Goal: Book appointment/travel/reservation

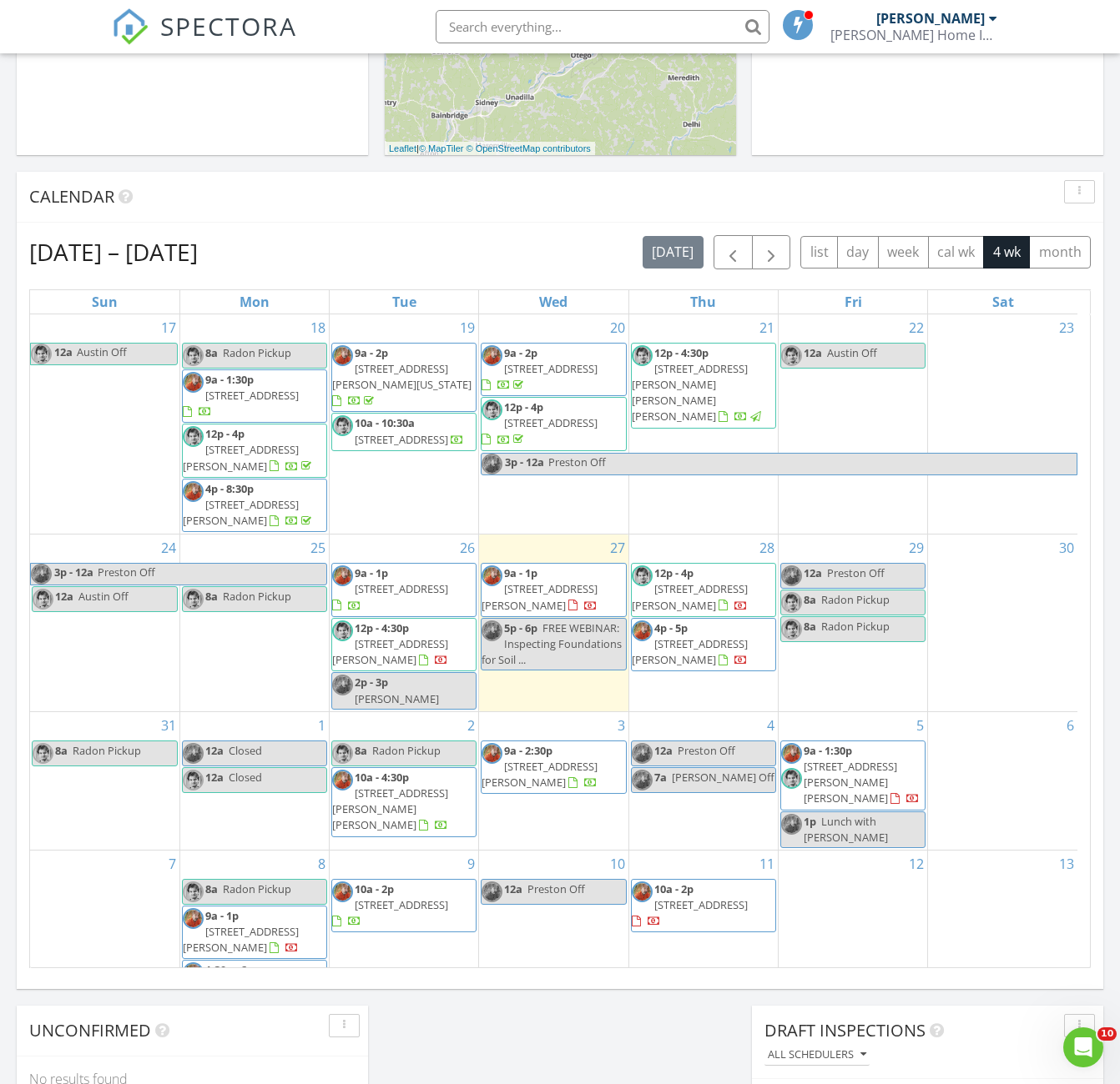
scroll to position [6, 0]
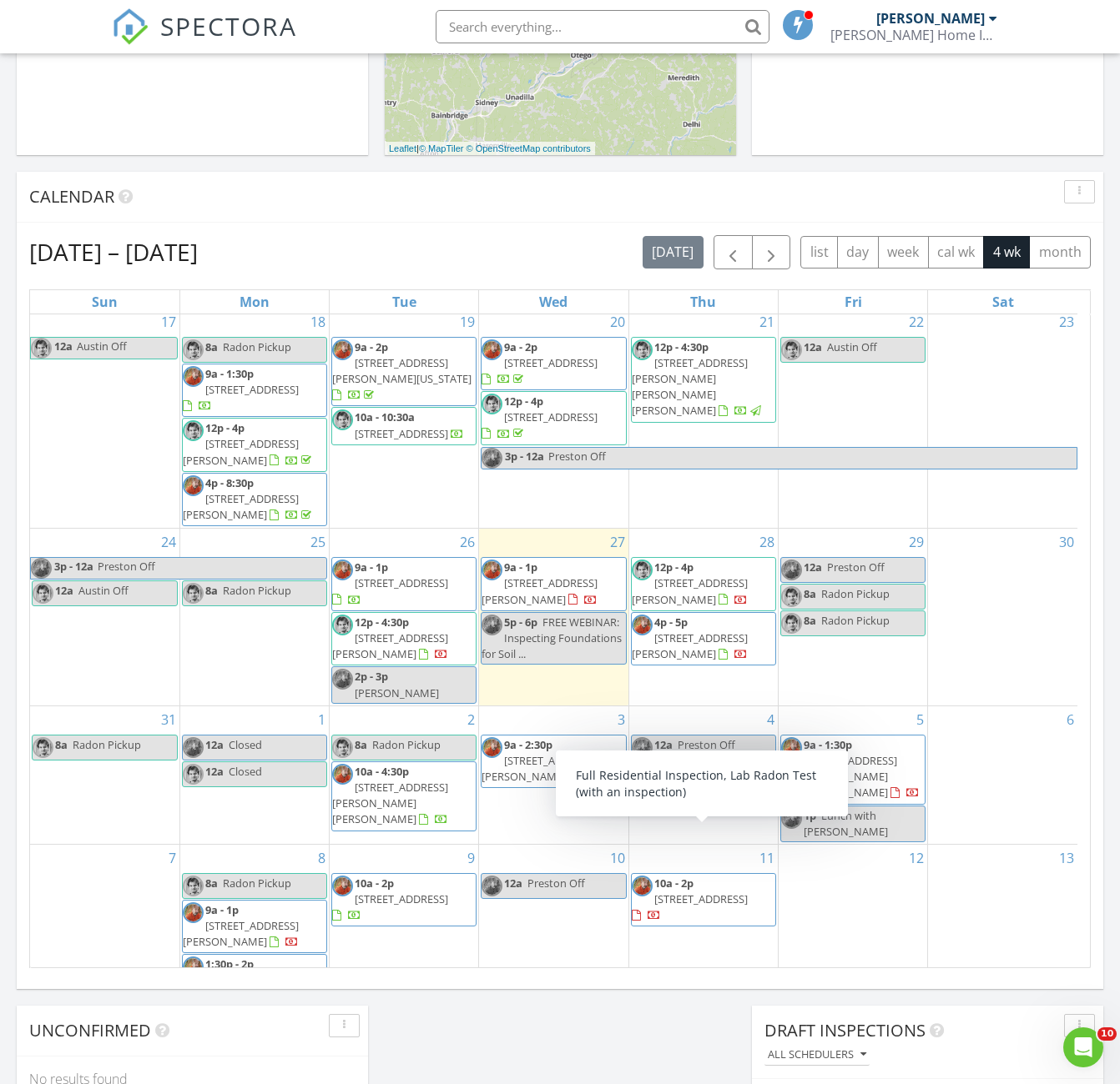
click at [680, 892] on span "[STREET_ADDRESS]" at bounding box center [701, 899] width 93 height 15
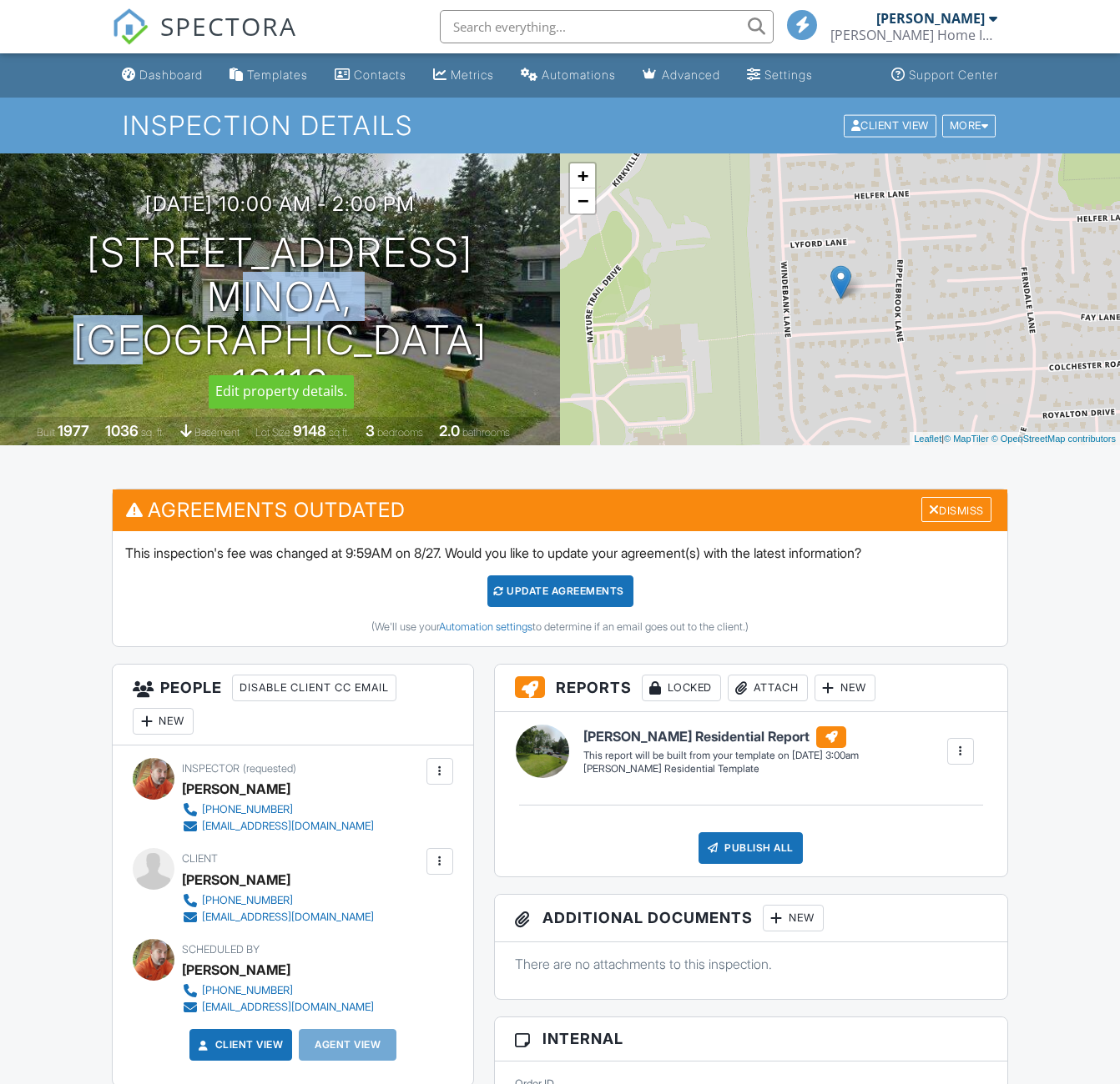
drag, startPoint x: 307, startPoint y: 344, endPoint x: 357, endPoint y: 202, distance: 150.5
click at [381, 193] on div "[DATE] 10:00 am - 2:00 pm [STREET_ADDRESS] [GEOGRAPHIC_DATA], NY 13116 Built 19…" at bounding box center [280, 299] width 560 height 292
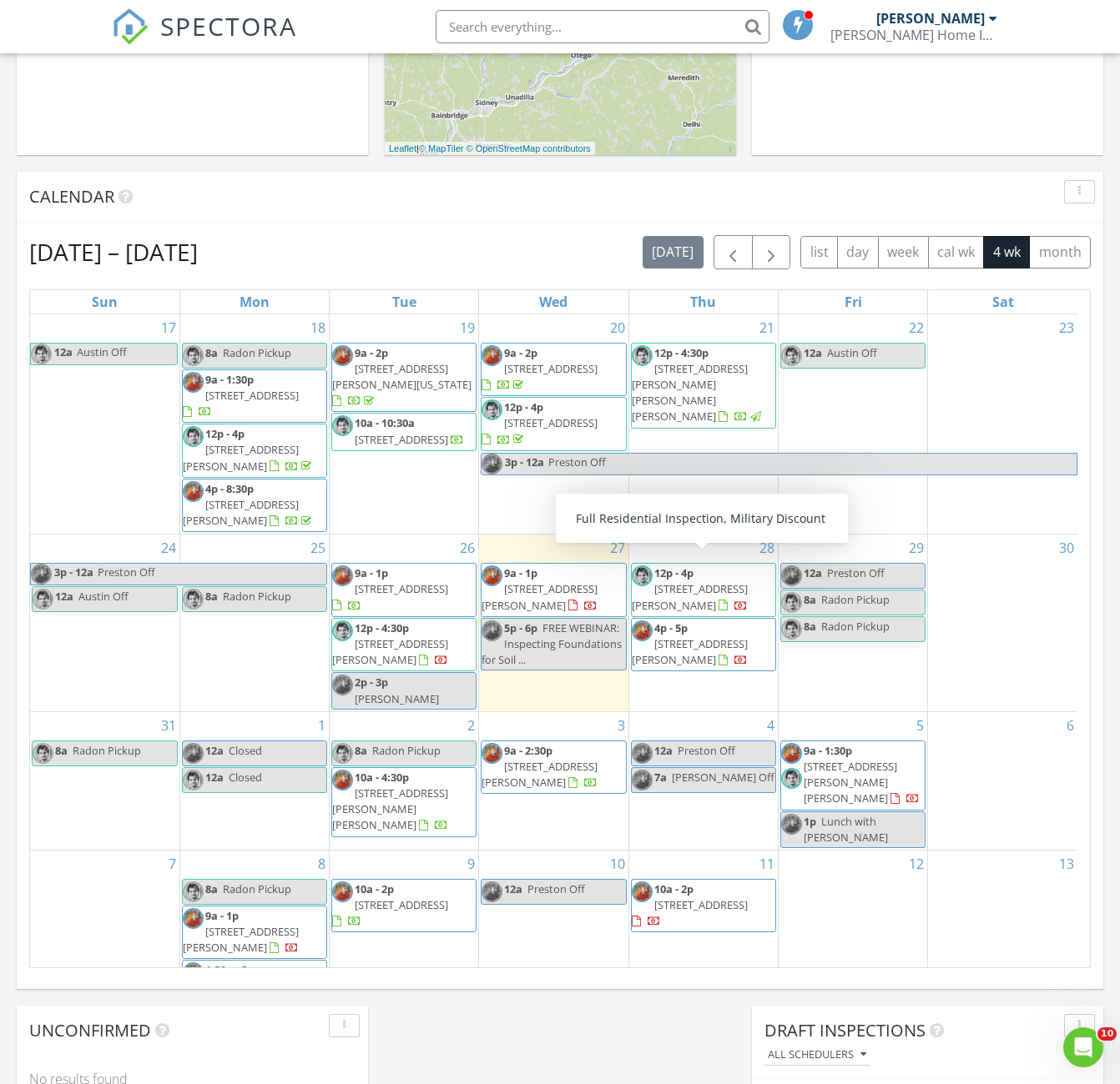
click at [1074, 998] on div "Today PRESTON KINCAID 9:00 am 3680 County Hwy 35, Roseboom, NY 13450 PRESTON KI…" at bounding box center [560, 414] width 1120 height 1519
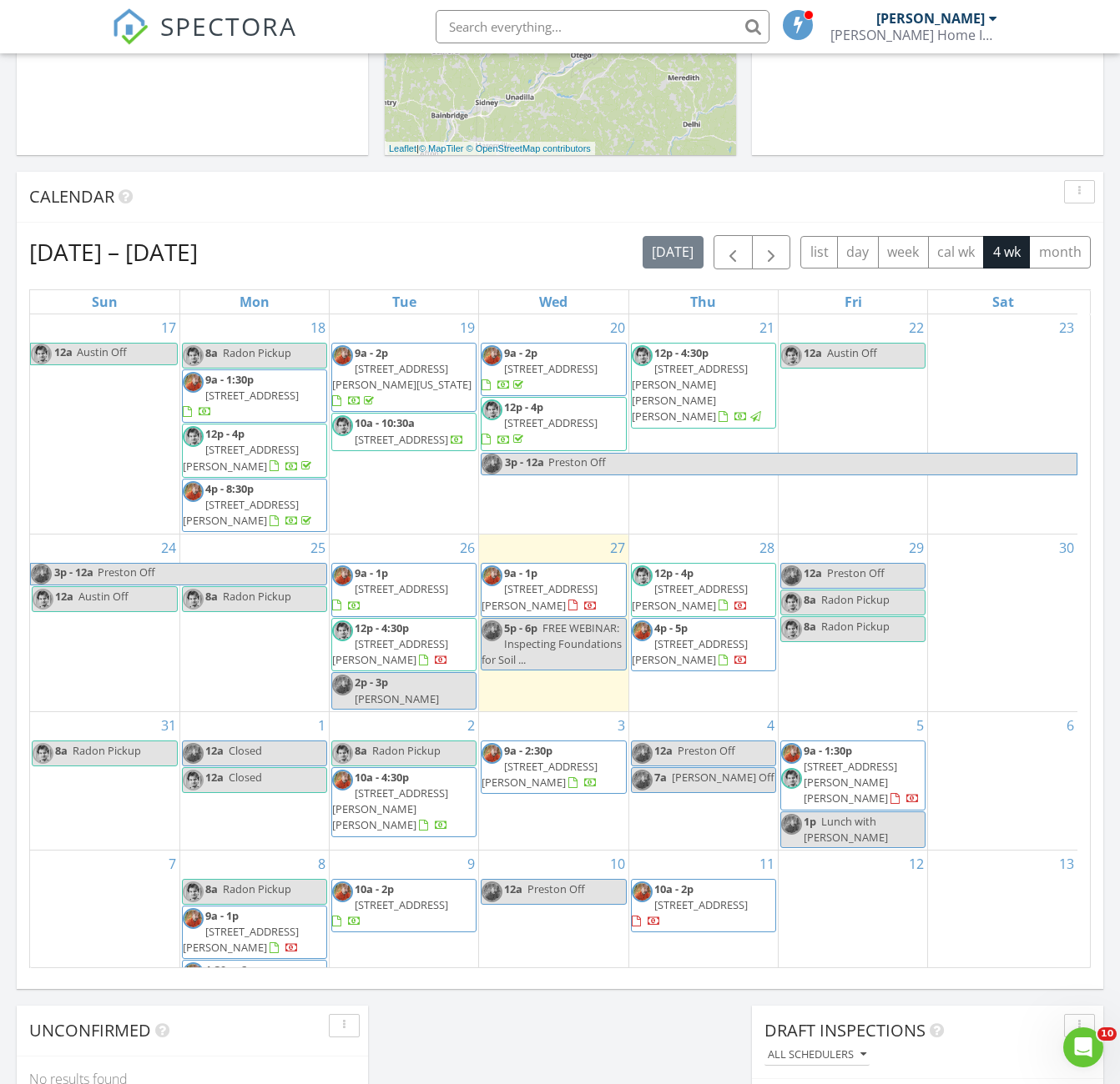
scroll to position [6, 0]
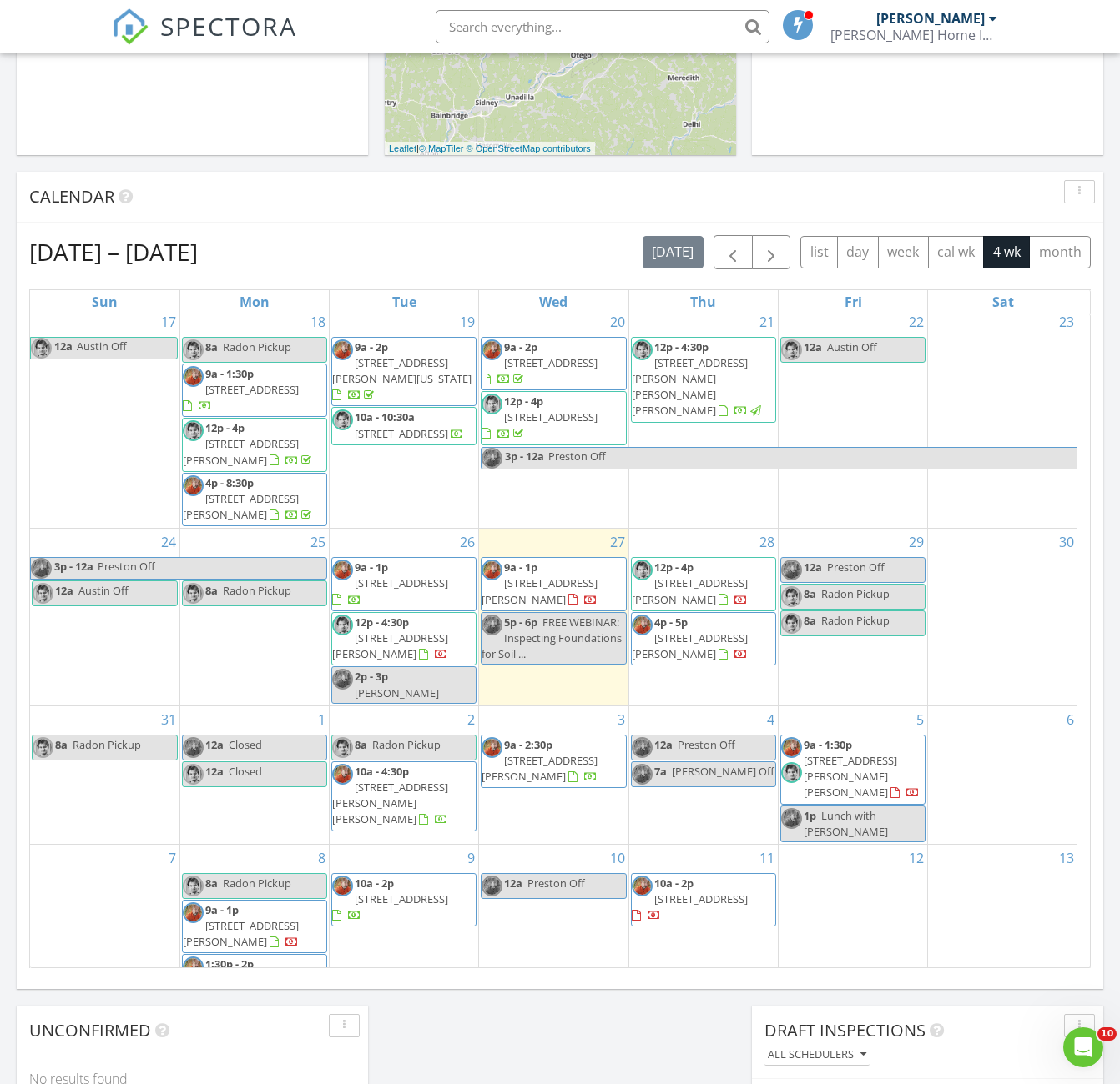
click at [567, 787] on div "3 9a - 2:30p 120 N Harrison St, Johnson City 13790" at bounding box center [552, 775] width 148 height 137
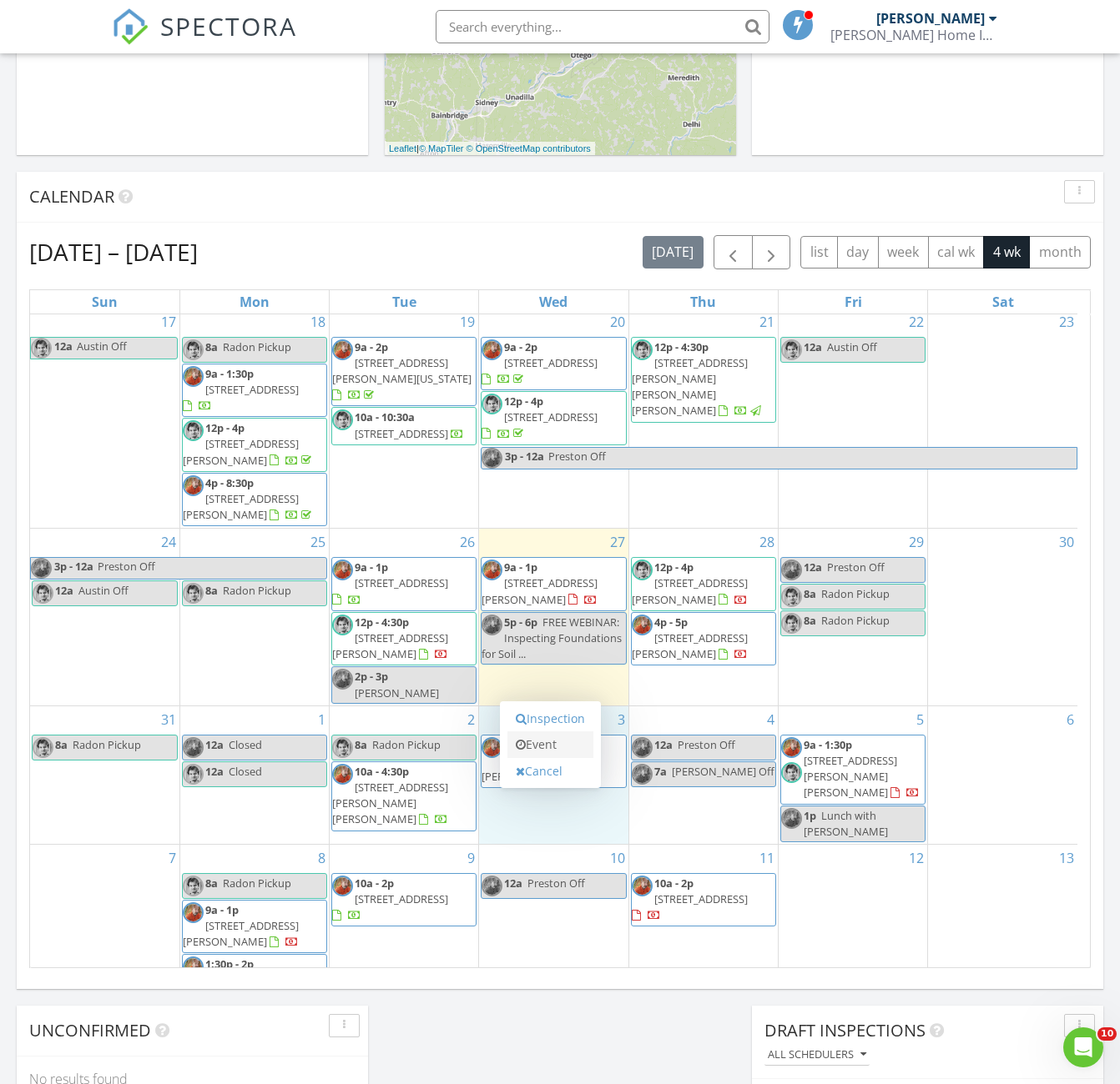
click at [552, 739] on link "Event" at bounding box center [550, 745] width 86 height 27
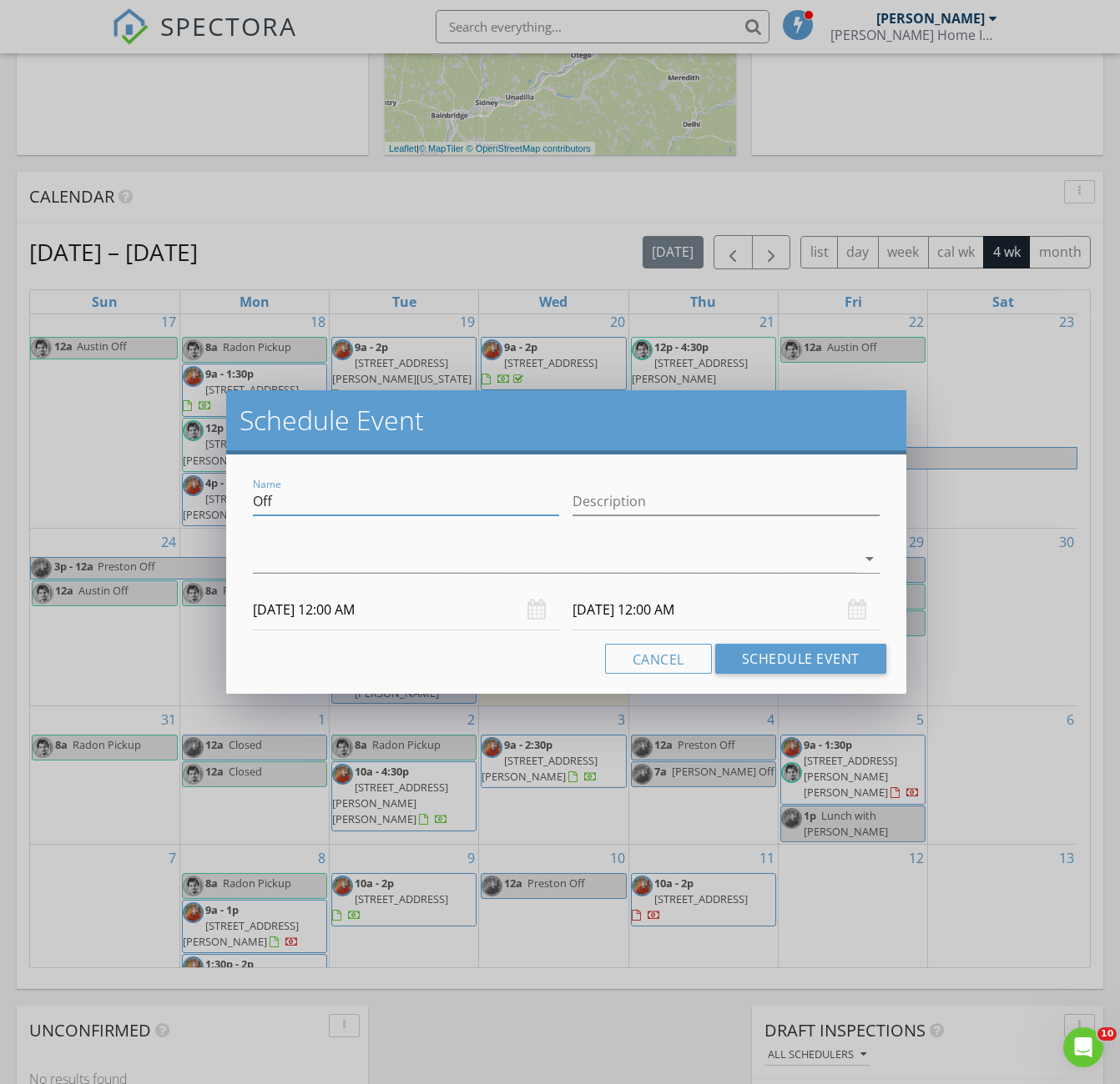
drag, startPoint x: 303, startPoint y: 509, endPoint x: 11, endPoint y: 451, distance: 297.7
click at [12, 451] on div "Schedule Event Name Off Description arrow_drop_down 09/03/2025 12:00 AM 09/04/2…" at bounding box center [560, 542] width 1120 height 1084
type input "Jaclyn Mara"
type input "Stamford Walk Through"
click at [345, 556] on div at bounding box center [554, 560] width 603 height 28
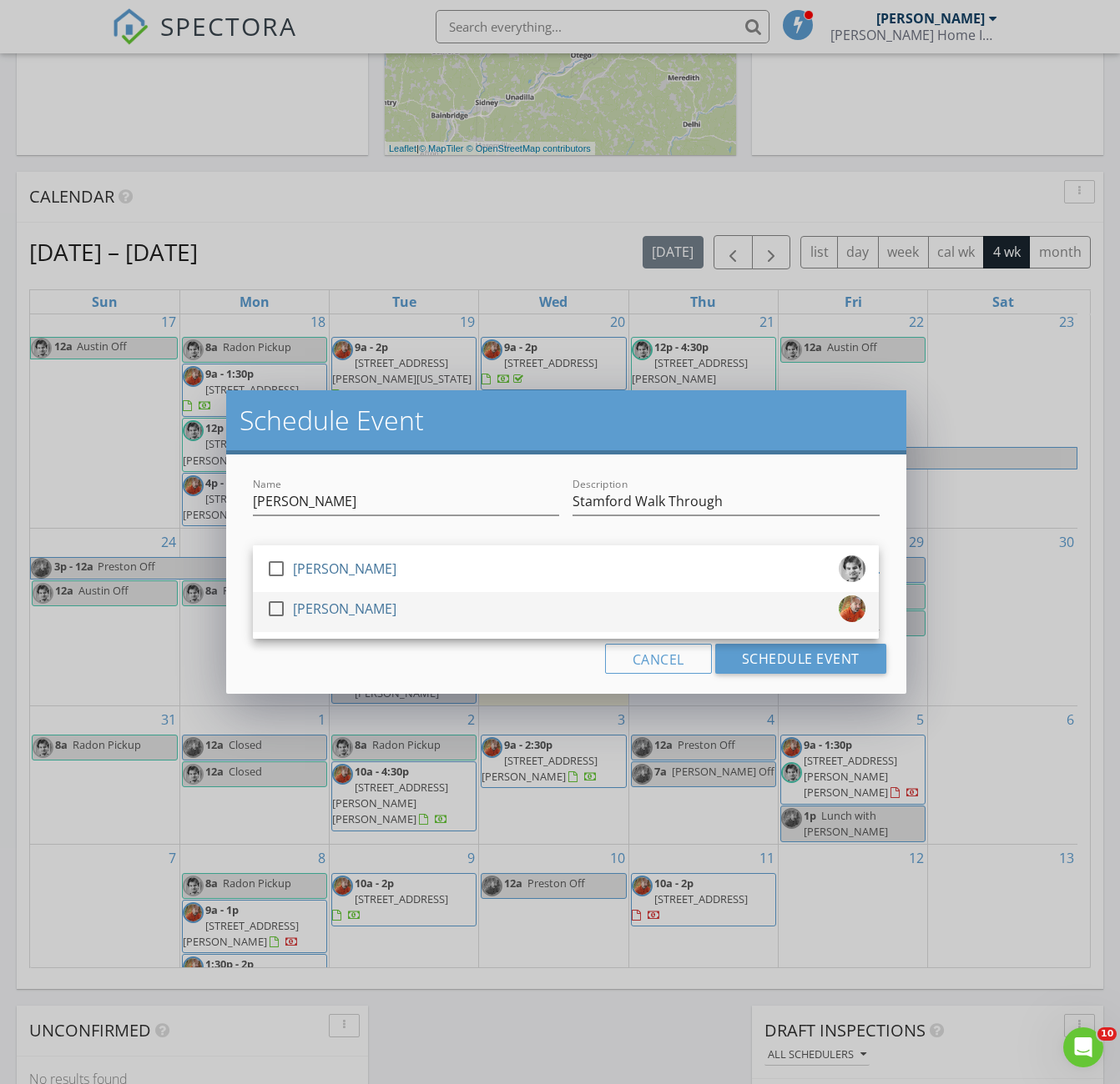
click at [272, 614] on div at bounding box center [276, 609] width 29 height 29
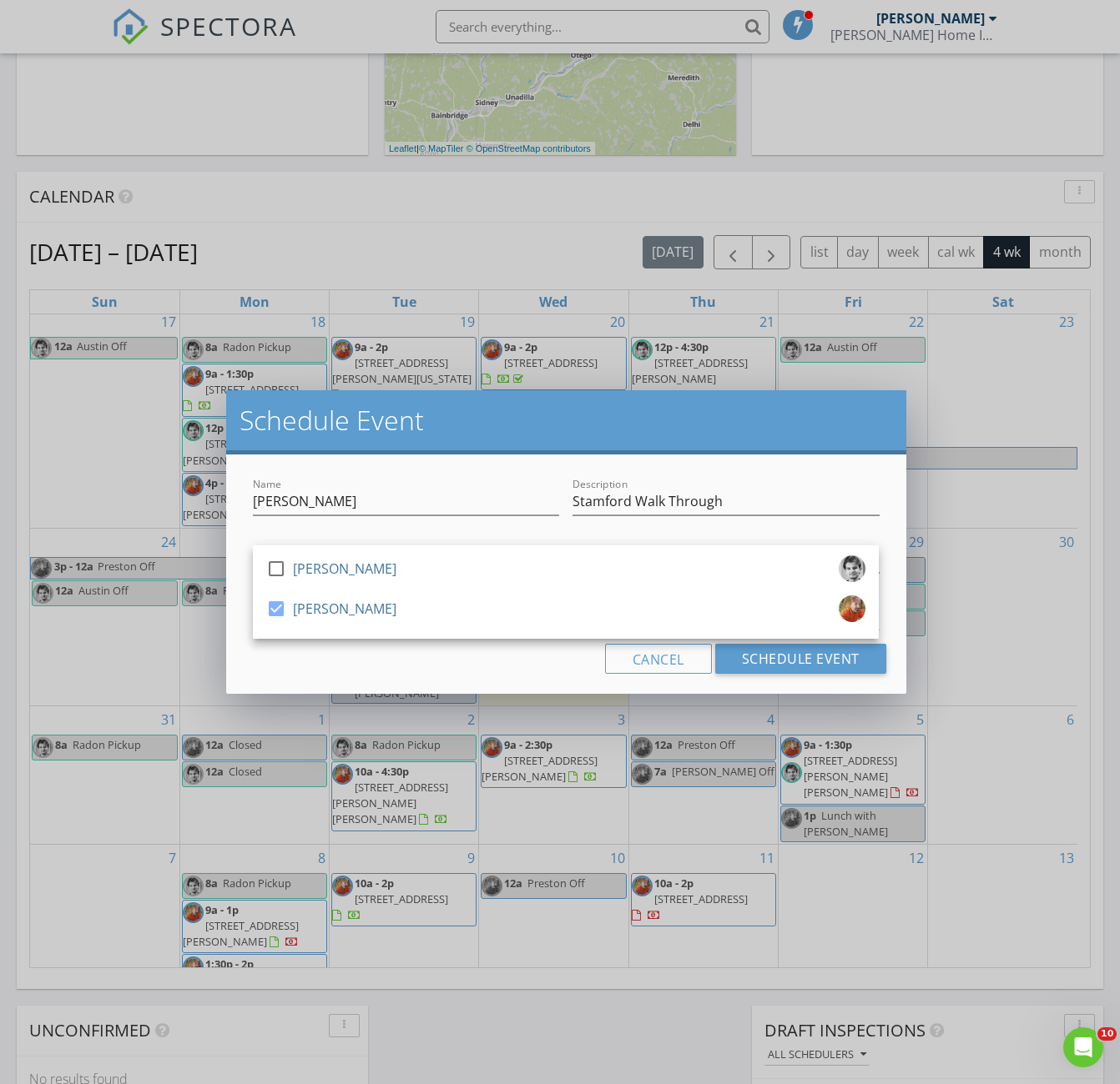
click at [426, 678] on div "Name Jaclyn Mara Description Stamford Walk Through check_box_outline_blank Aust…" at bounding box center [565, 574] width 679 height 240
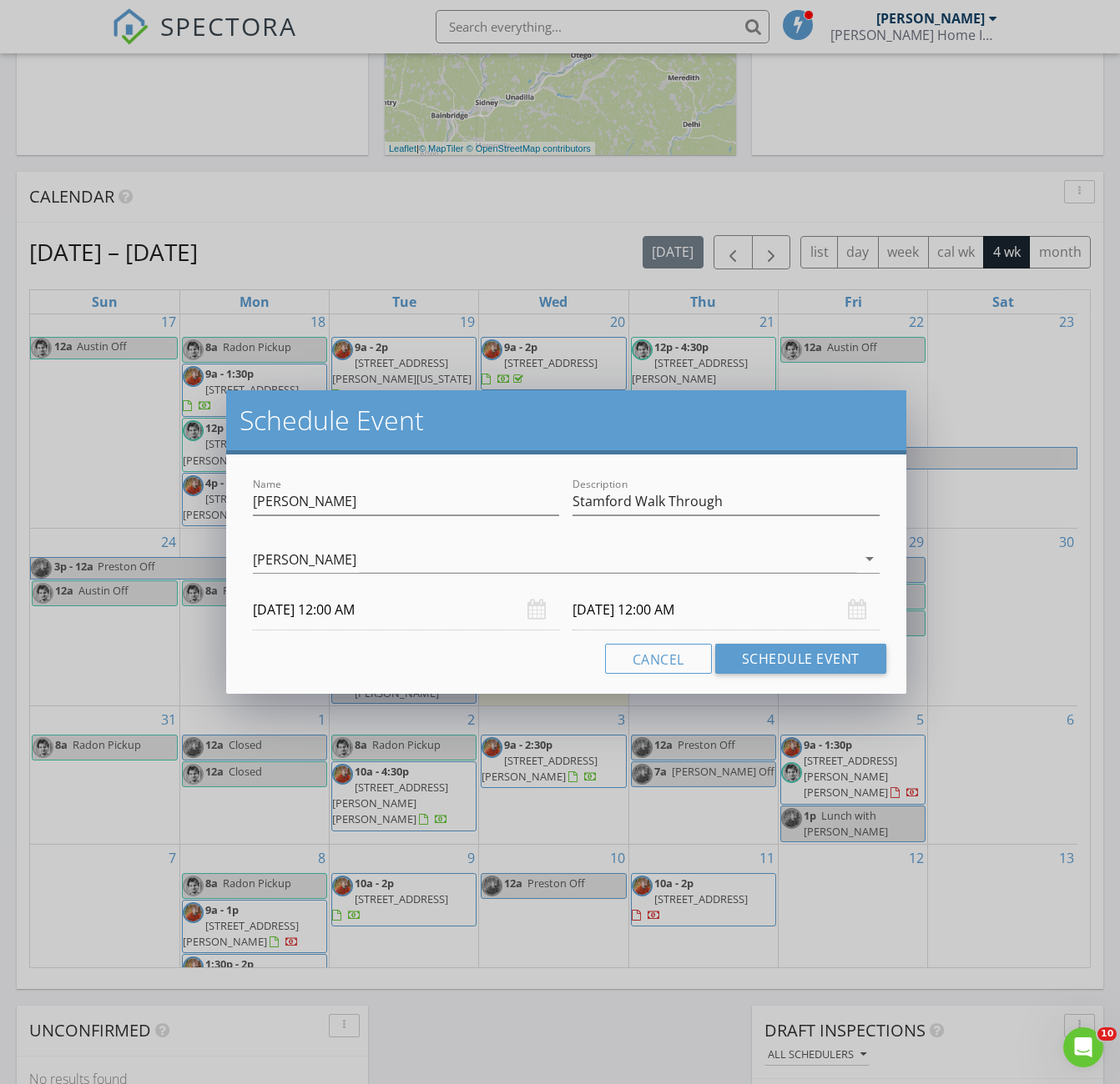
click at [386, 614] on input "09/03/2025 12:00 AM" at bounding box center [406, 610] width 306 height 41
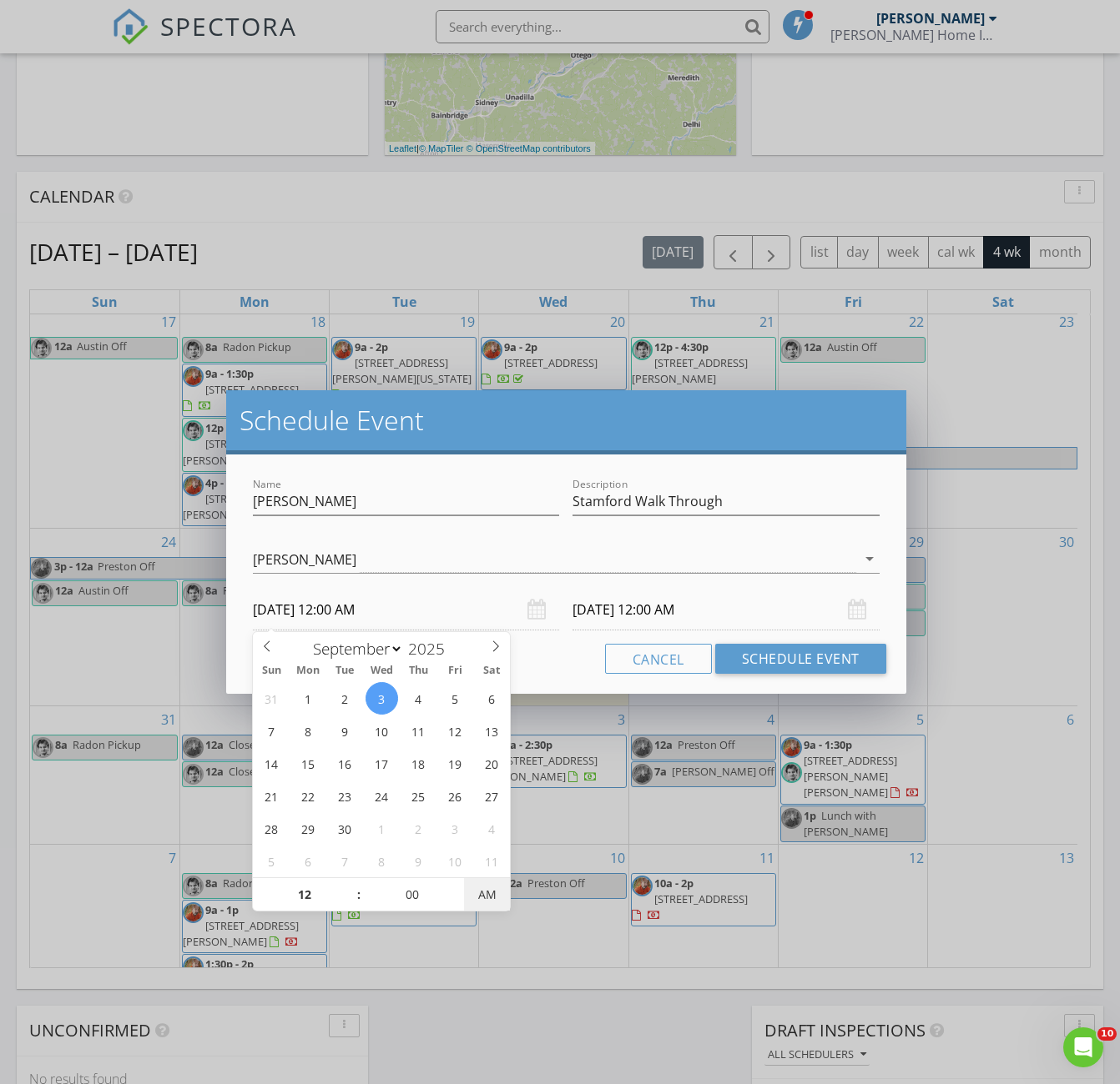
type input "09/03/2025 12:00 PM"
type input "09/04/2025 12:00 PM"
drag, startPoint x: 490, startPoint y: 892, endPoint x: 510, endPoint y: 927, distance: 40.3
click at [489, 892] on span "AM" at bounding box center [486, 895] width 46 height 34
drag, startPoint x: 560, startPoint y: 674, endPoint x: 568, endPoint y: 668, distance: 10.0
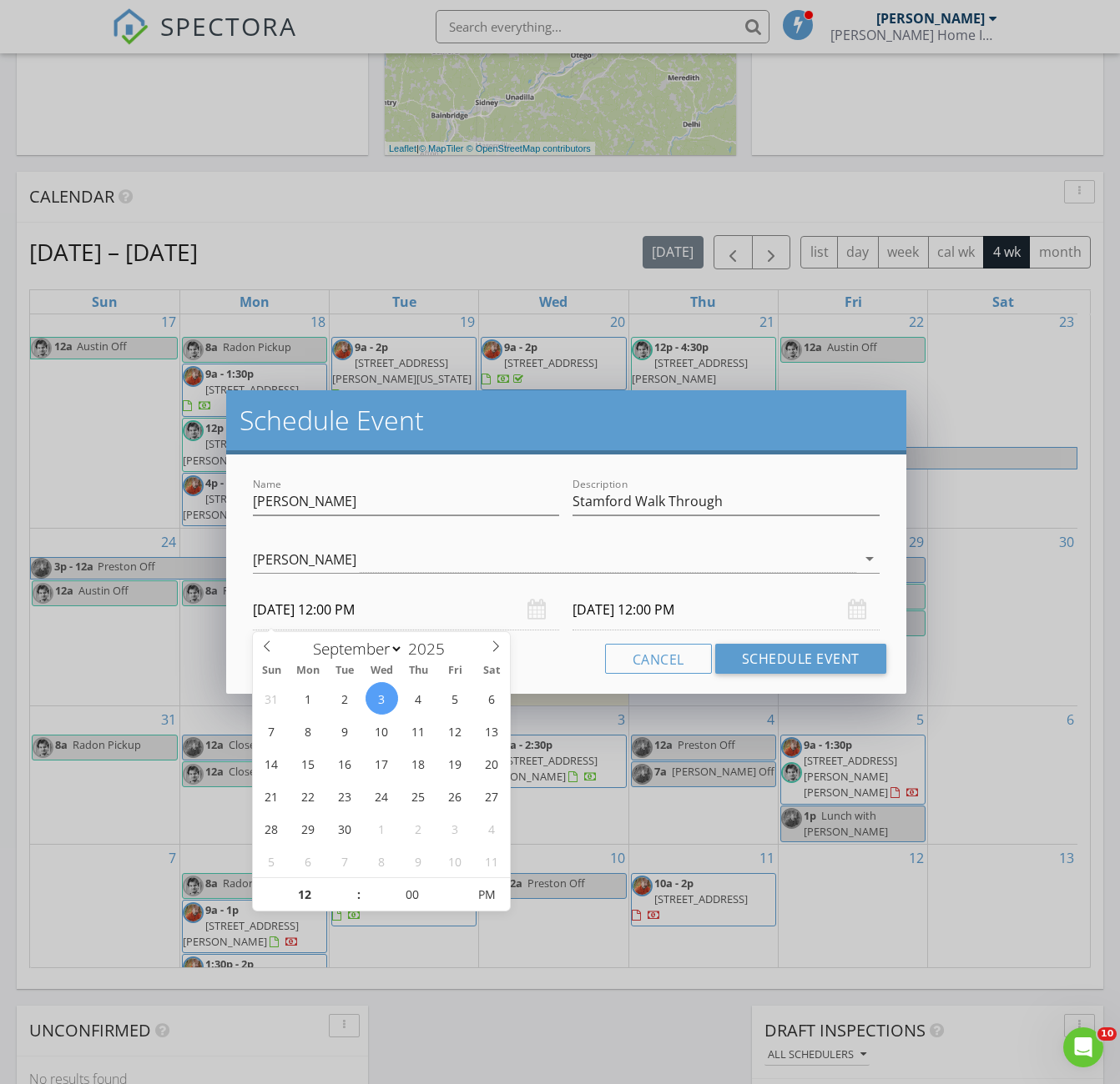
click at [560, 674] on div "Name Jaclyn Mara Description Stamford Walk Through check_box_outline_blank Aust…" at bounding box center [565, 574] width 679 height 240
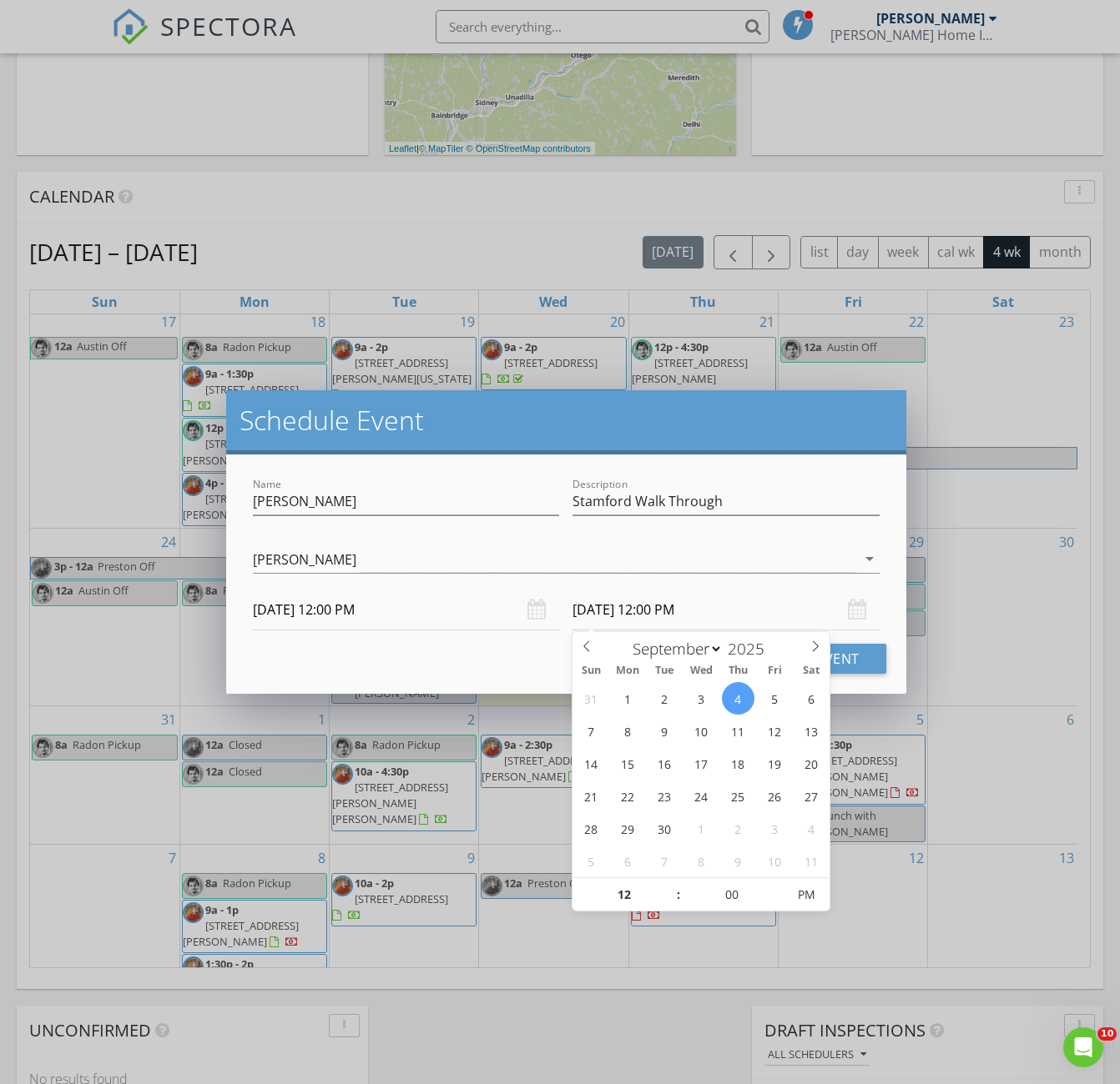
click at [712, 613] on input "09/04/2025 12:00 PM" at bounding box center [725, 610] width 306 height 41
type input "01"
type input "09/04/2025 1:00 PM"
click at [667, 885] on span at bounding box center [670, 886] width 12 height 17
click at [467, 651] on div "Cancel Schedule Event" at bounding box center [565, 659] width 640 height 30
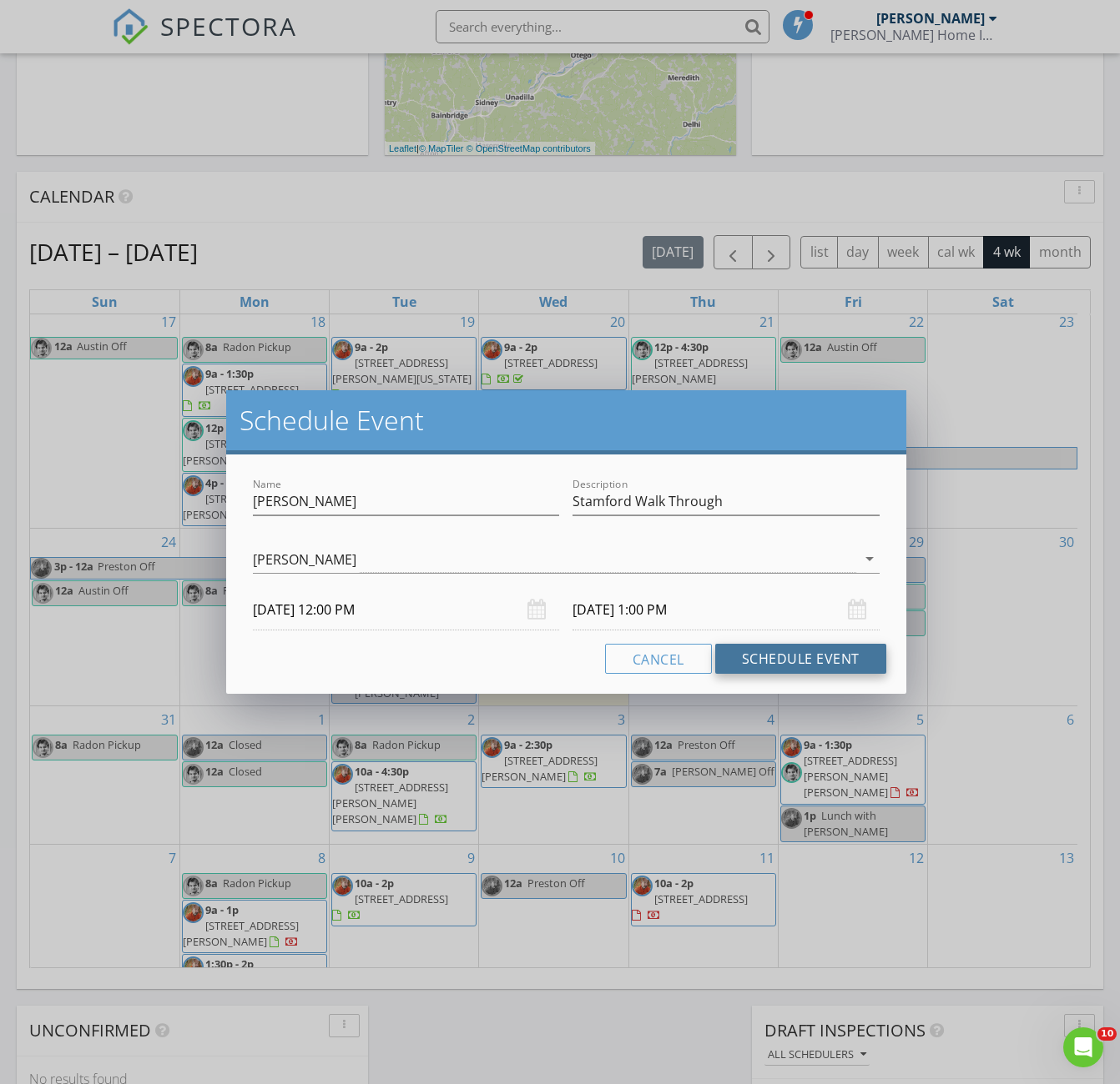
click at [782, 659] on button "Schedule Event" at bounding box center [801, 659] width 171 height 30
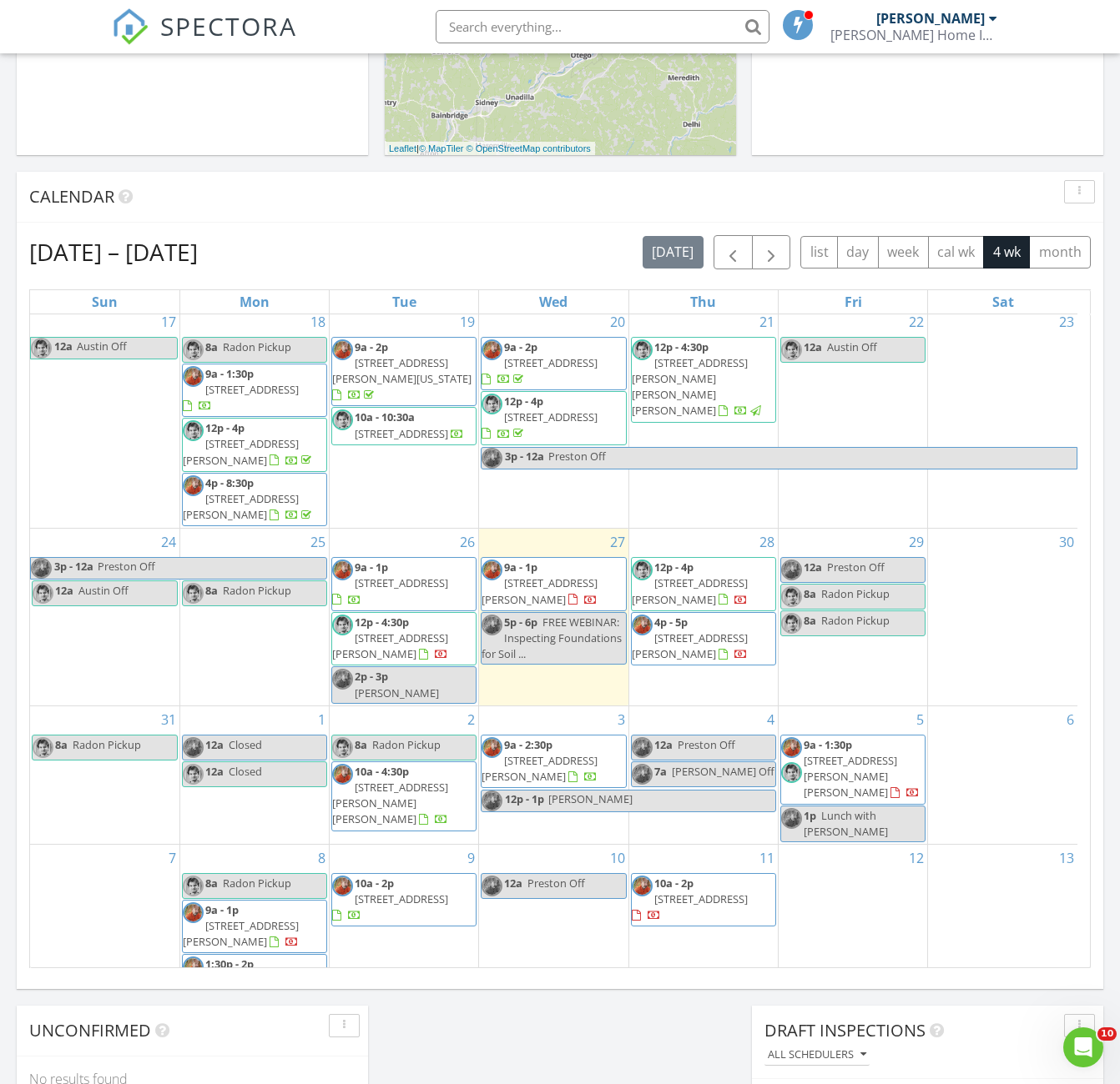
scroll to position [0, 0]
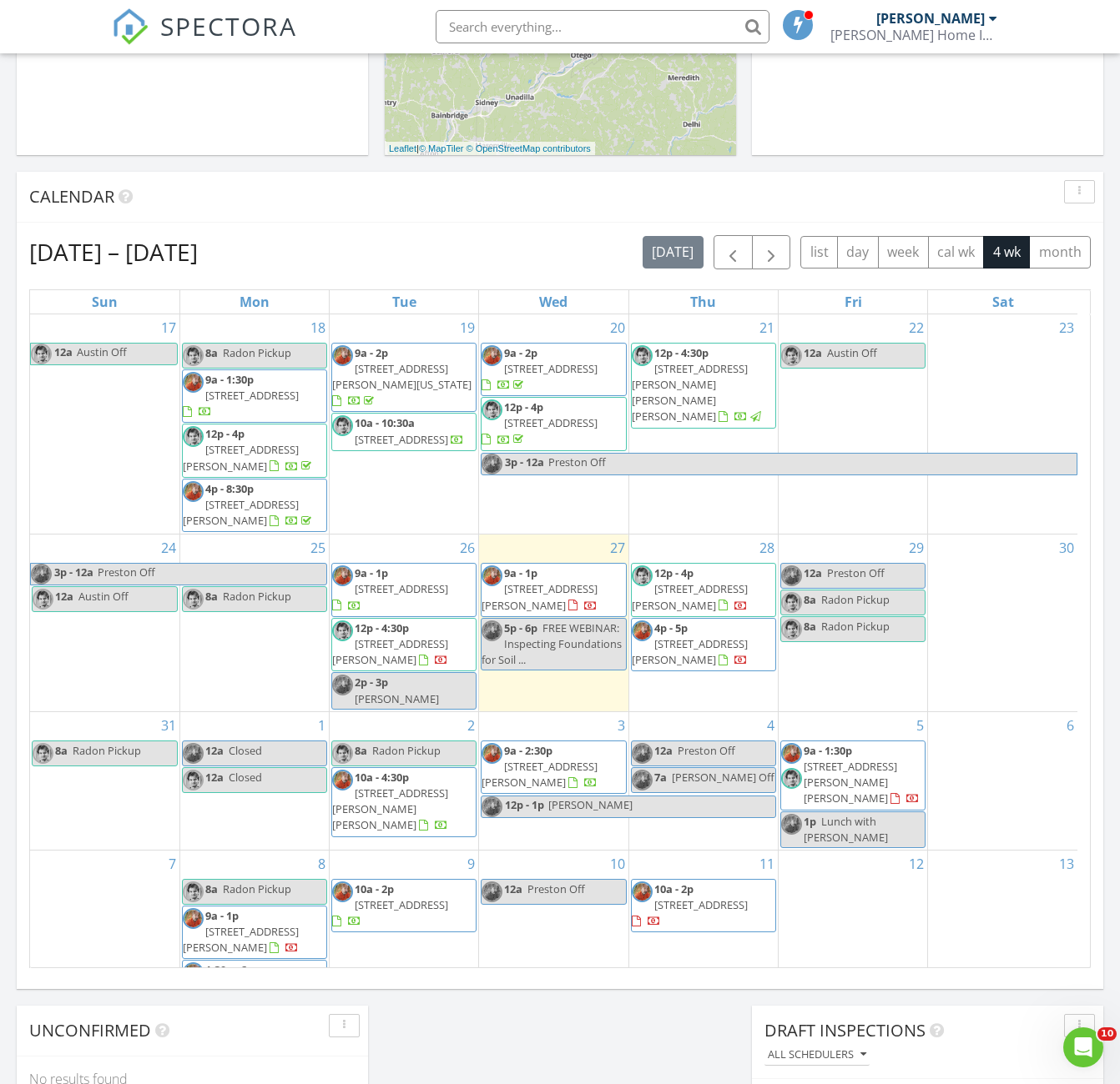
click at [624, 797] on span "Jaclyn Mara" at bounding box center [660, 807] width 228 height 21
select select "8"
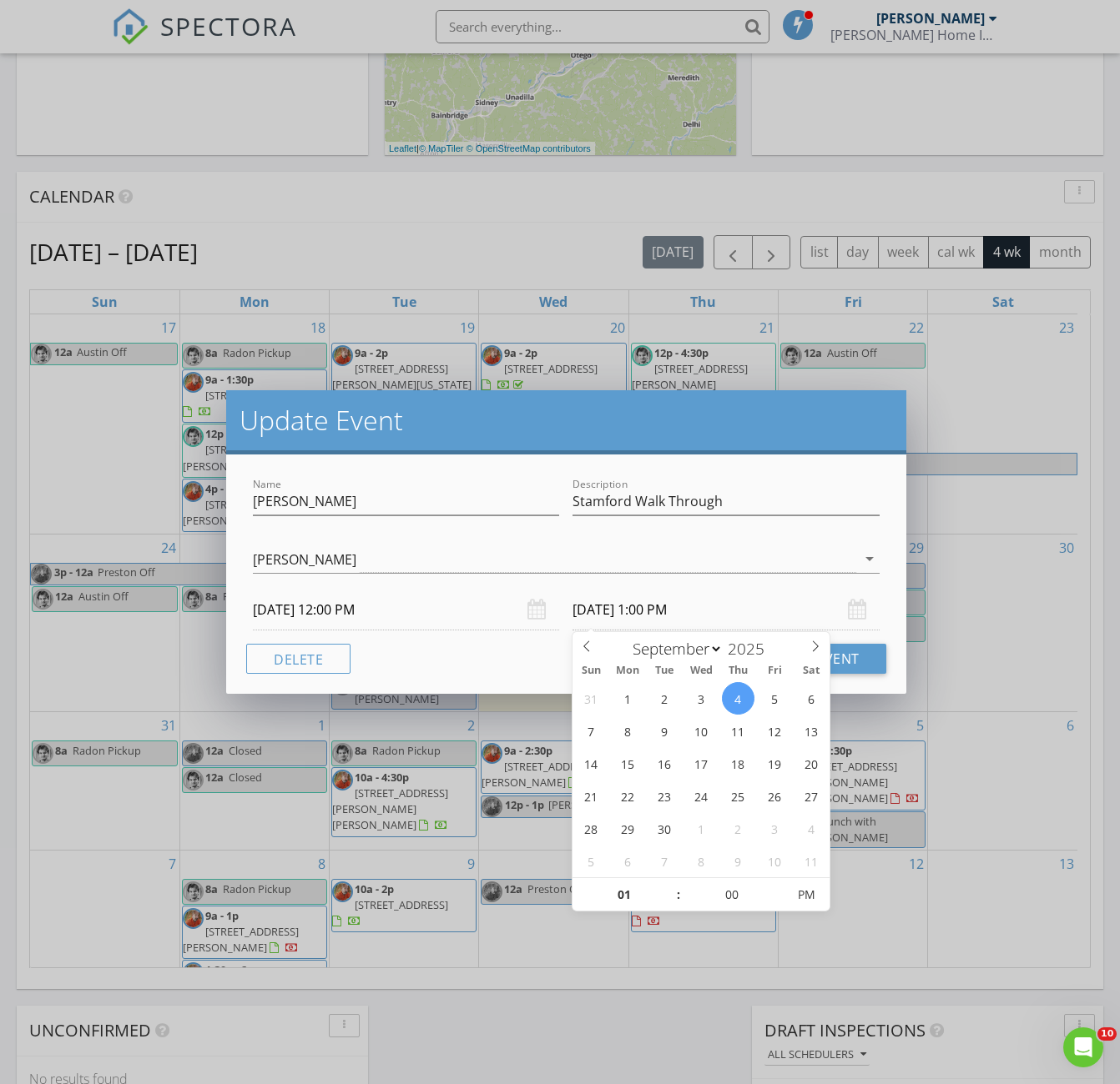
click at [617, 614] on input "09/04/2025 1:00 PM" at bounding box center [725, 610] width 306 height 41
type input "09/03/2025 1:00 PM"
drag, startPoint x: 499, startPoint y: 665, endPoint x: 930, endPoint y: 674, distance: 431.1
click at [503, 665] on div "Cancel Update Event" at bounding box center [565, 659] width 640 height 30
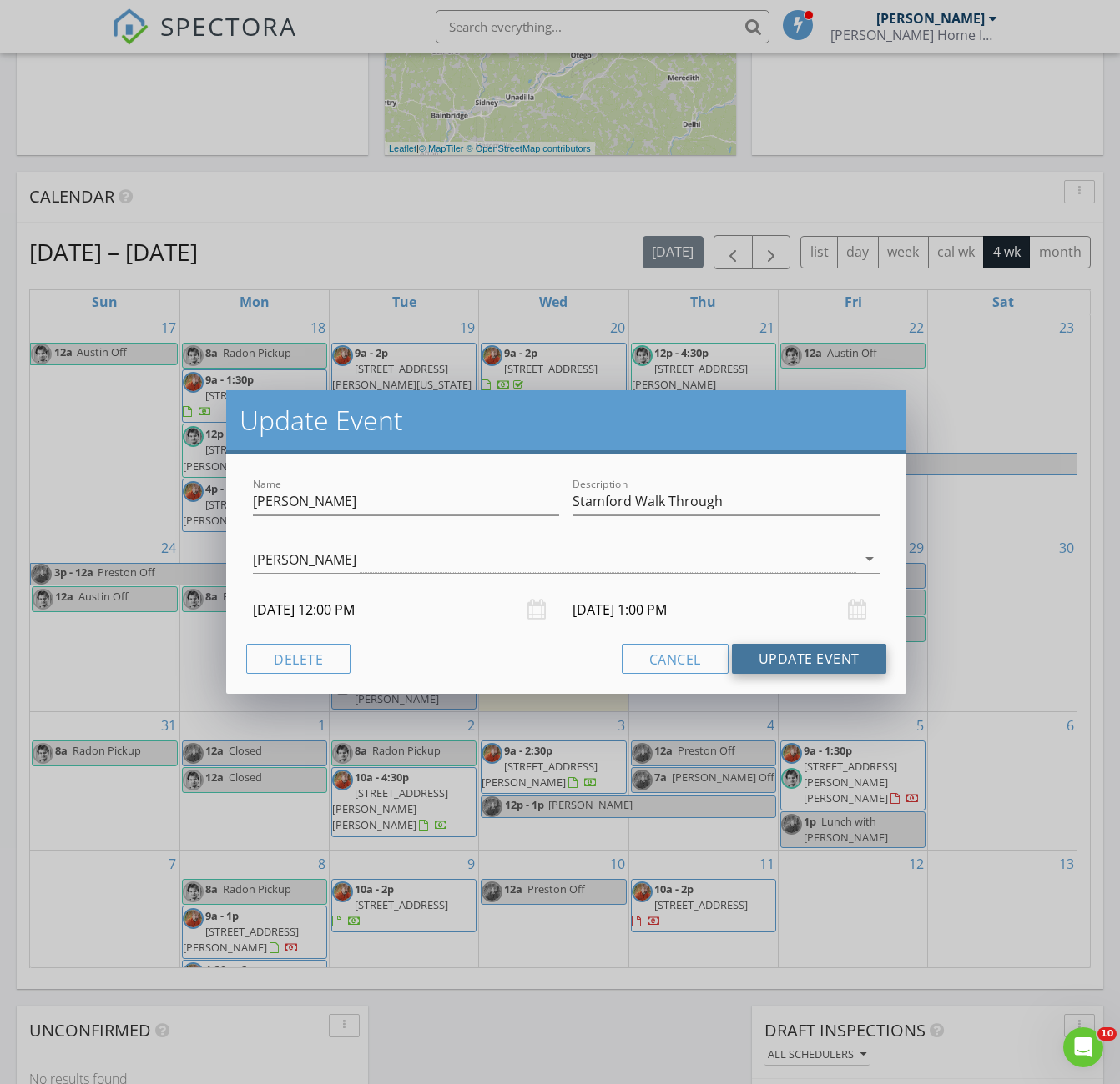
click at [840, 664] on button "Update Event" at bounding box center [809, 659] width 154 height 30
